Goal: Information Seeking & Learning: Learn about a topic

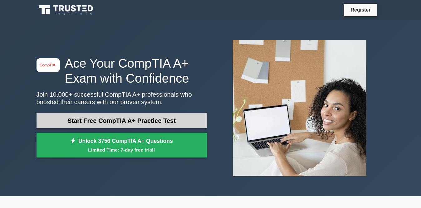
click at [170, 124] on link "Start Free CompTIA A+ Practice Test" at bounding box center [122, 120] width 170 height 15
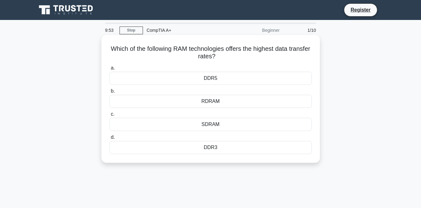
click at [208, 79] on div "DDR5" at bounding box center [211, 78] width 202 height 13
click at [110, 70] on input "a. DDR5" at bounding box center [110, 68] width 0 height 4
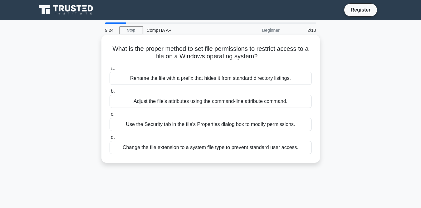
click at [234, 125] on div "Use the Security tab in the file's Properties dialog box to modify permissions." at bounding box center [211, 124] width 202 height 13
click at [110, 116] on input "c. Use the Security tab in the file's Properties dialog box to modify permissio…" at bounding box center [110, 114] width 0 height 4
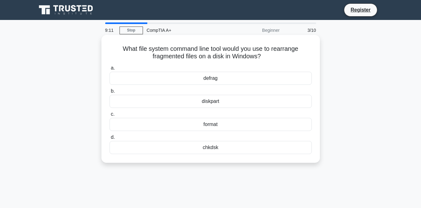
click at [271, 77] on div "defrag" at bounding box center [211, 78] width 202 height 13
click at [110, 70] on input "a. defrag" at bounding box center [110, 68] width 0 height 4
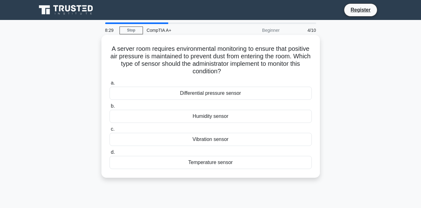
click at [249, 95] on div "Differential pressure sensor" at bounding box center [211, 93] width 202 height 13
click at [110, 85] on input "a. Differential pressure sensor" at bounding box center [110, 83] width 0 height 4
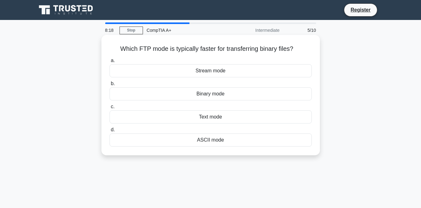
click at [256, 92] on div "Binary mode" at bounding box center [211, 93] width 202 height 13
click at [110, 86] on input "b. Binary mode" at bounding box center [110, 84] width 0 height 4
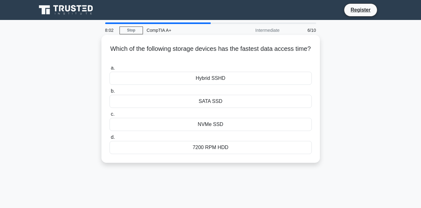
click at [275, 126] on div "NVMe SSD" at bounding box center [211, 124] width 202 height 13
click at [110, 116] on input "c. NVMe SSD" at bounding box center [110, 114] width 0 height 4
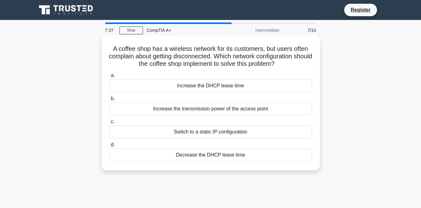
click at [282, 111] on div "Increase the transmission power of the access point" at bounding box center [211, 108] width 202 height 13
click at [110, 101] on input "b. Increase the transmission power of the access point" at bounding box center [110, 99] width 0 height 4
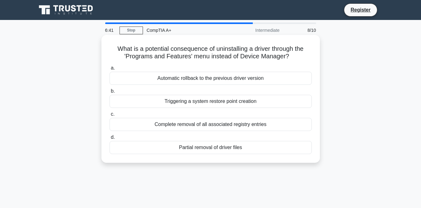
click at [286, 80] on div "Automatic rollback to the previous driver version" at bounding box center [211, 78] width 202 height 13
click at [110, 70] on input "a. Automatic rollback to the previous driver version" at bounding box center [110, 68] width 0 height 4
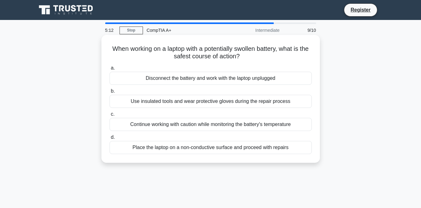
click at [265, 125] on div "Continue working with caution while monitoring the battery's temperature" at bounding box center [211, 124] width 202 height 13
click at [110, 116] on input "c. Continue working with caution while monitoring the battery's temperature" at bounding box center [110, 114] width 0 height 4
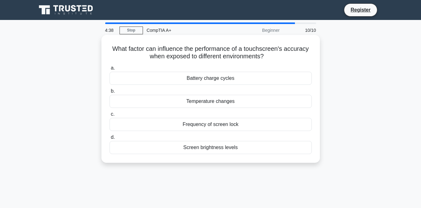
click at [251, 124] on div "Frequency of screen lock" at bounding box center [211, 124] width 202 height 13
click at [110, 116] on input "c. Frequency of screen lock" at bounding box center [110, 114] width 0 height 4
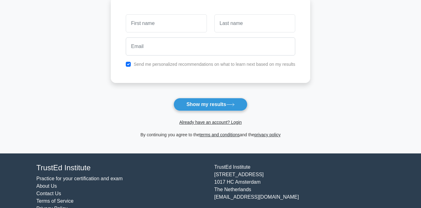
scroll to position [94, 0]
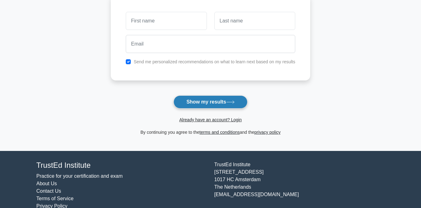
click at [223, 102] on button "Show my results" at bounding box center [211, 101] width 74 height 13
